Goal: Transaction & Acquisition: Purchase product/service

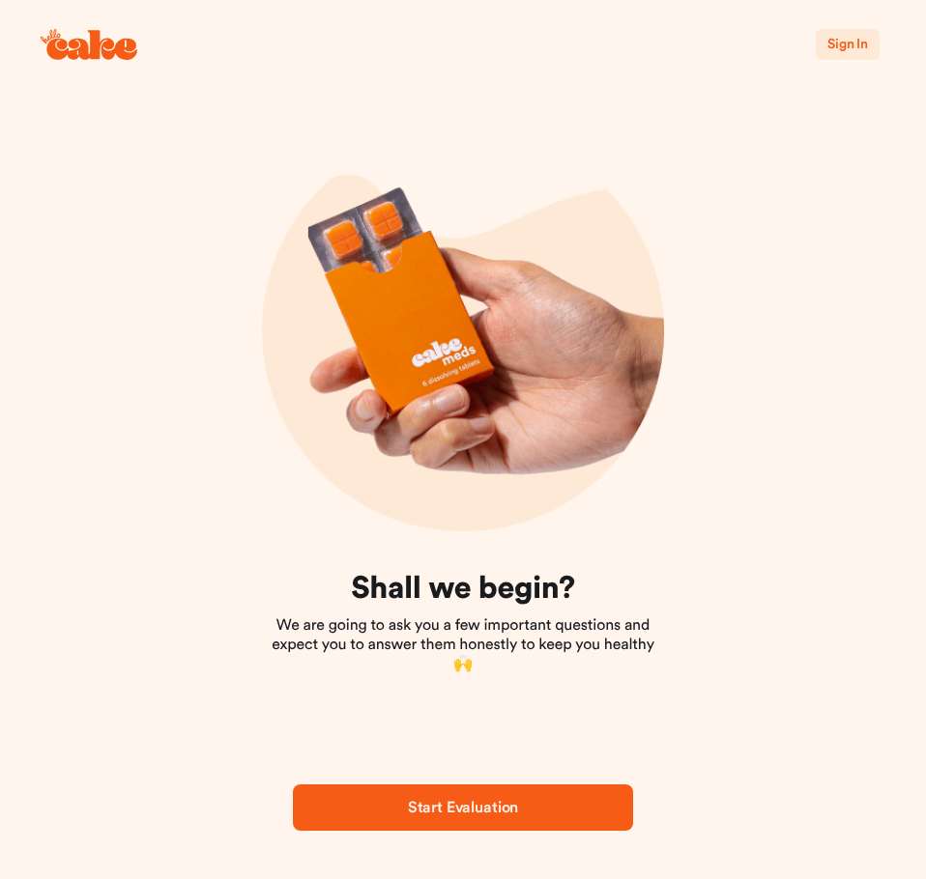
click at [484, 812] on span "Start Evaluation" at bounding box center [463, 807] width 110 height 15
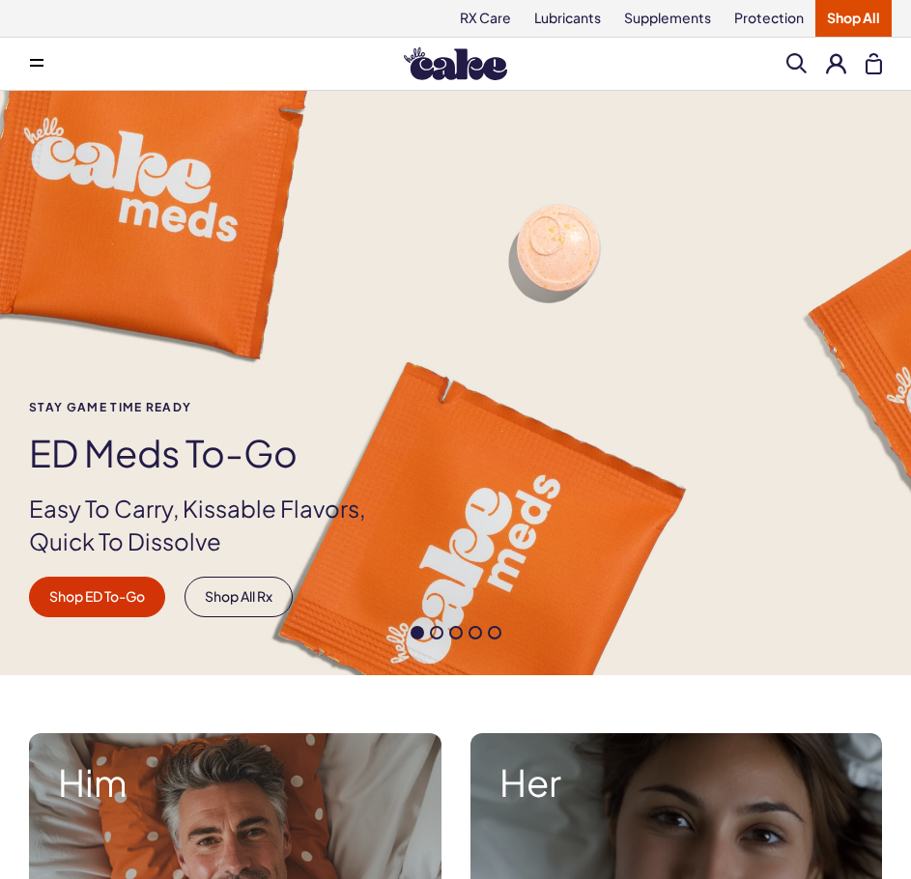
click at [36, 61] on span at bounding box center [37, 64] width 14 height 10
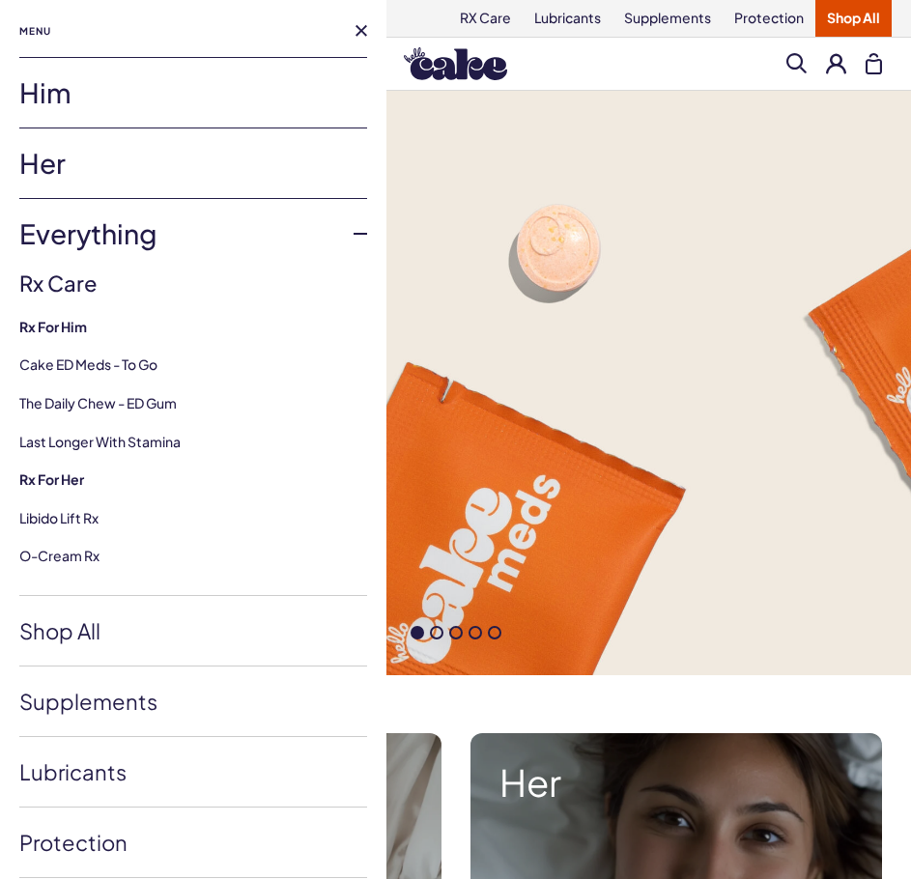
click at [53, 168] on link "Her" at bounding box center [193, 164] width 348 height 70
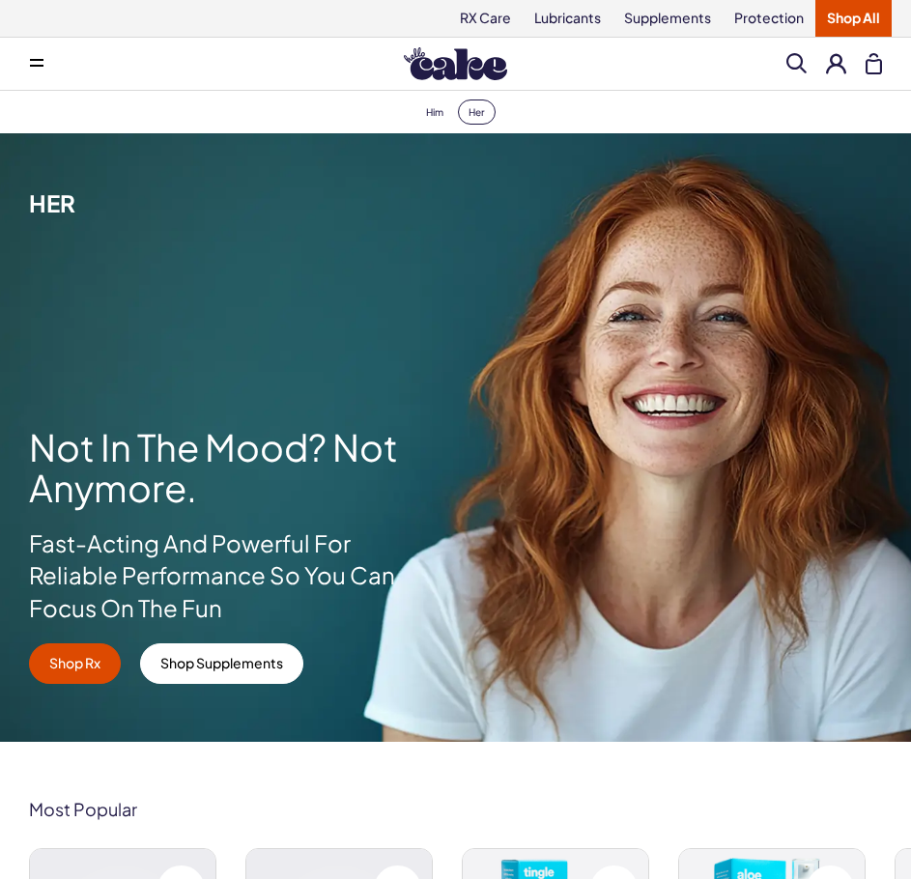
click at [34, 69] on button at bounding box center [36, 63] width 39 height 39
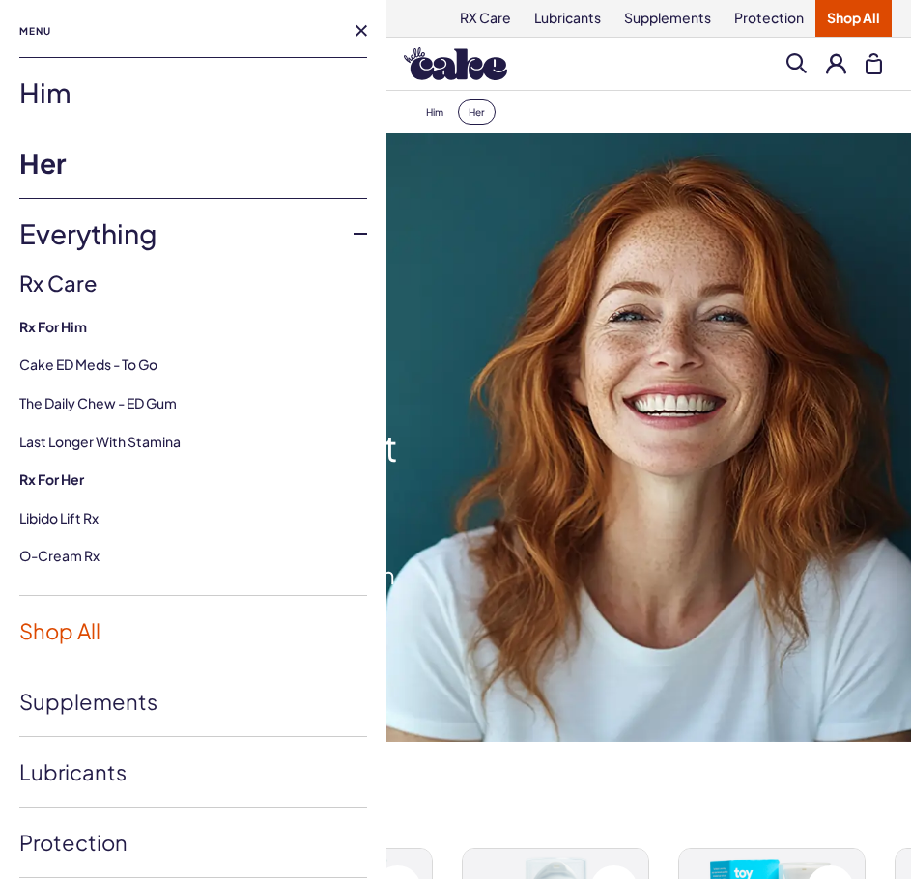
click at [109, 633] on link "Shop All" at bounding box center [193, 631] width 348 height 70
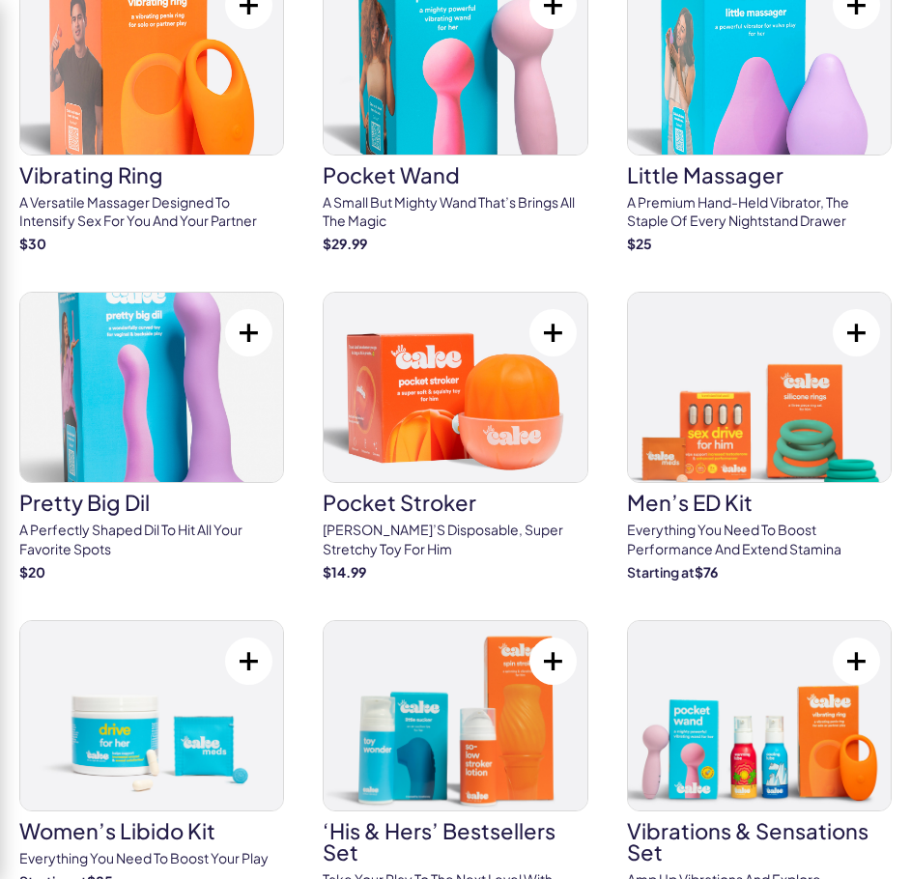
scroll to position [6694, 0]
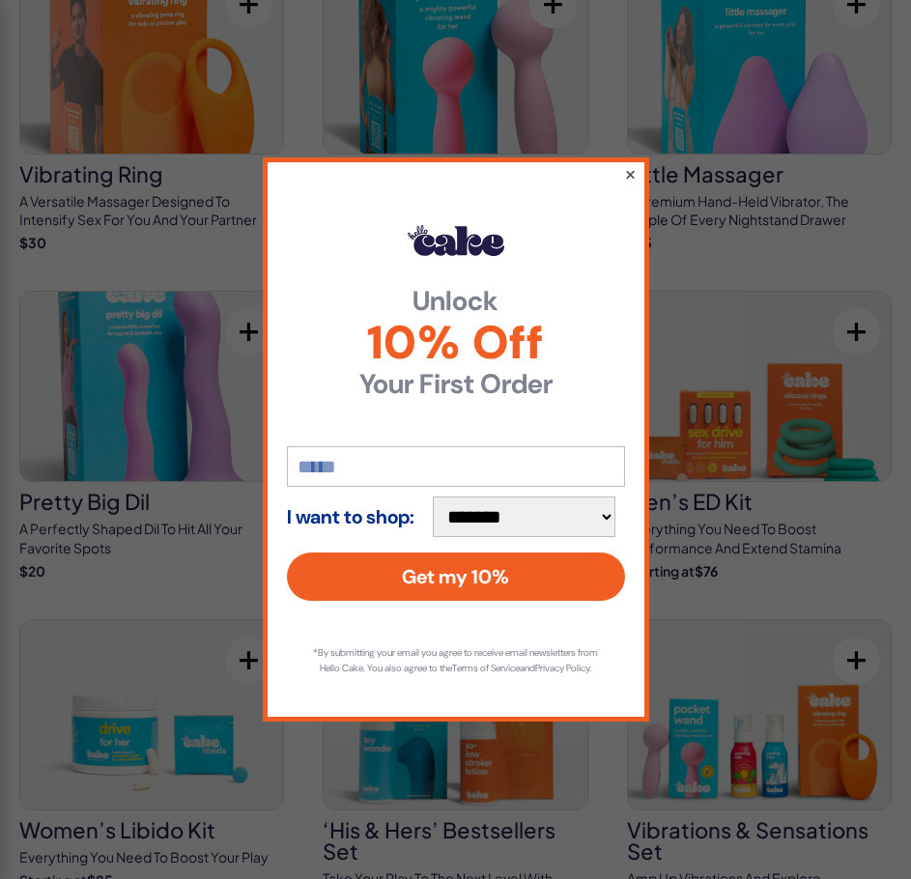
click at [631, 162] on button "×" at bounding box center [629, 173] width 13 height 23
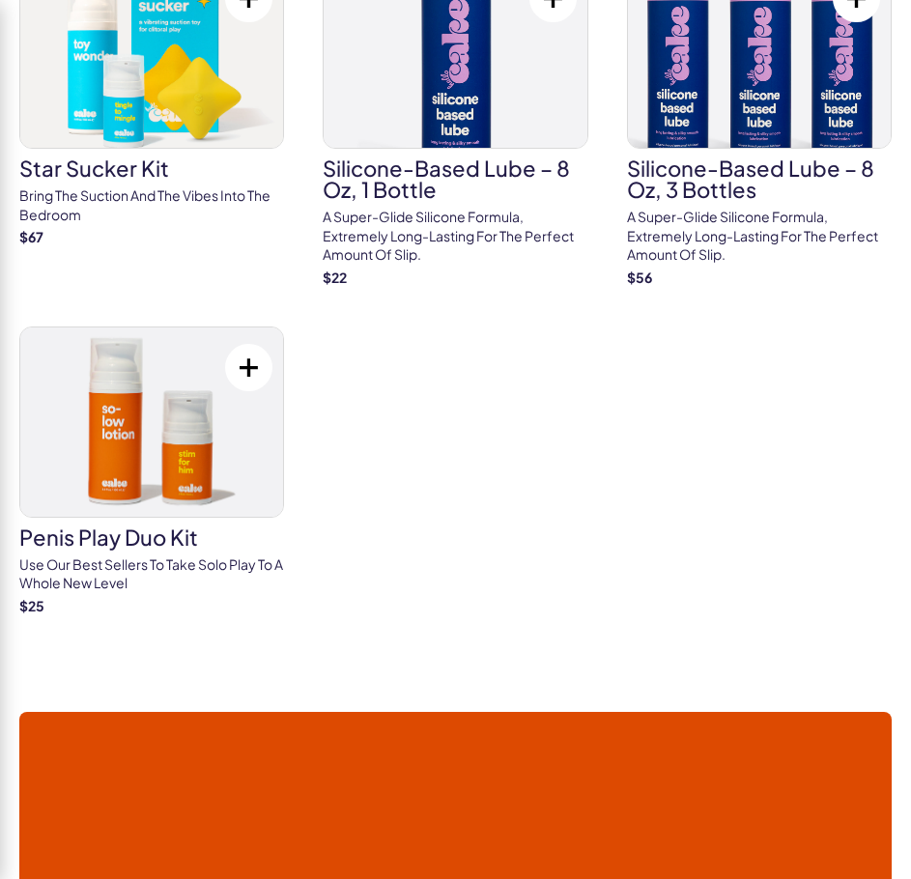
scroll to position [9062, 0]
